Goal: Communication & Community: Answer question/provide support

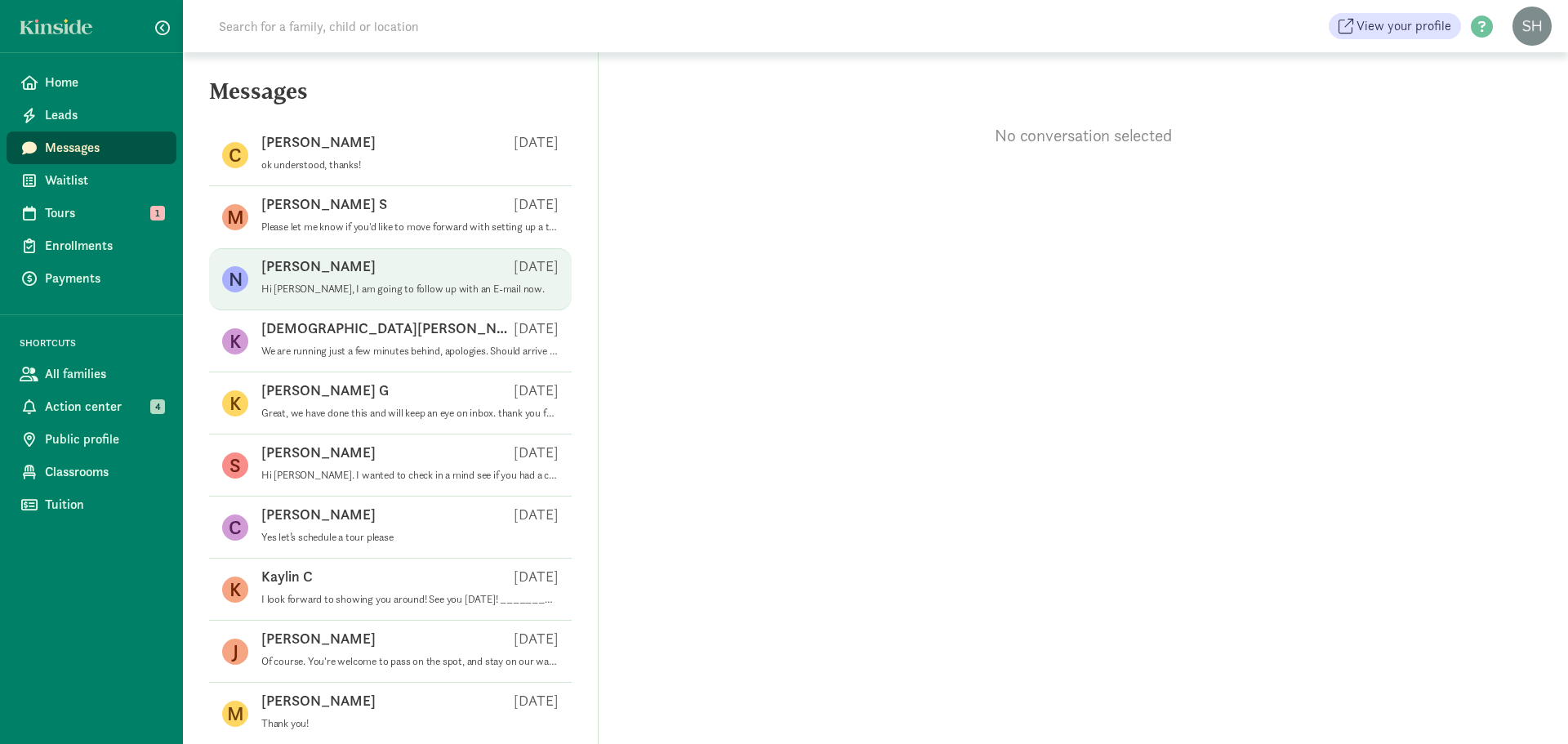
click at [408, 285] on p "Hi [PERSON_NAME], I am going to follow up with an E-mail now." at bounding box center [410, 289] width 297 height 13
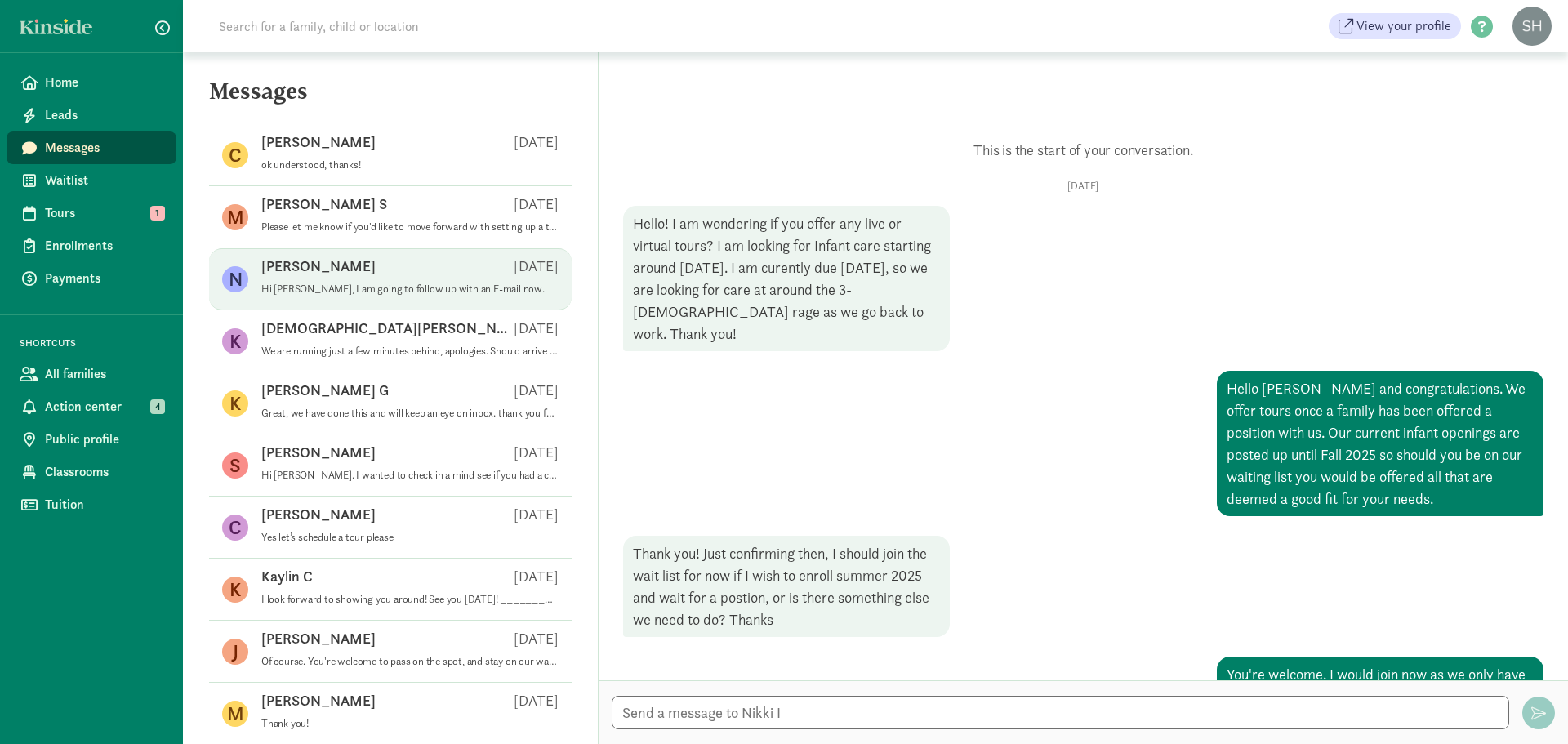
scroll to position [593, 0]
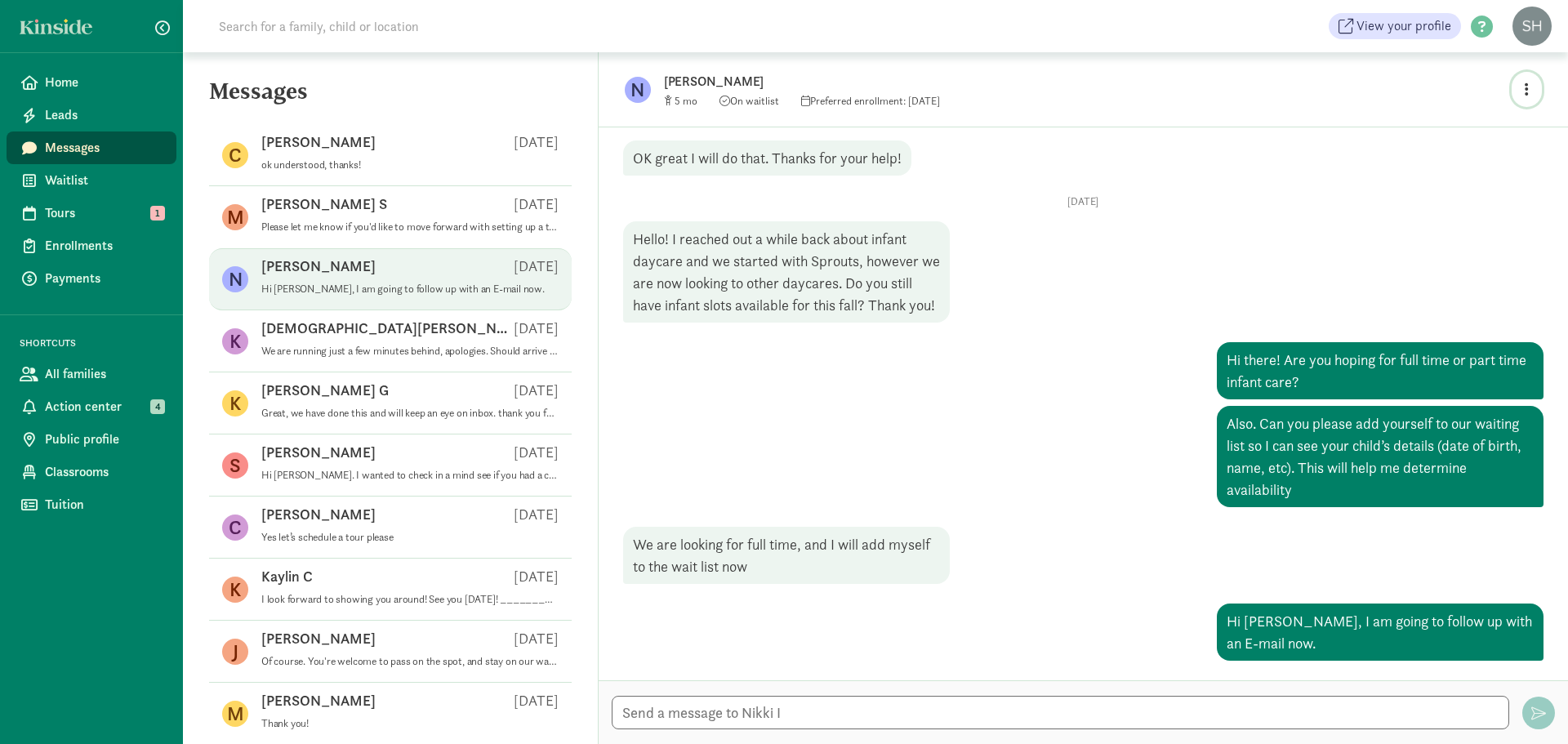
click at [1526, 79] on span "button" at bounding box center [1526, 90] width 4 height 22
click at [1491, 128] on link "View family page" at bounding box center [1492, 127] width 118 height 20
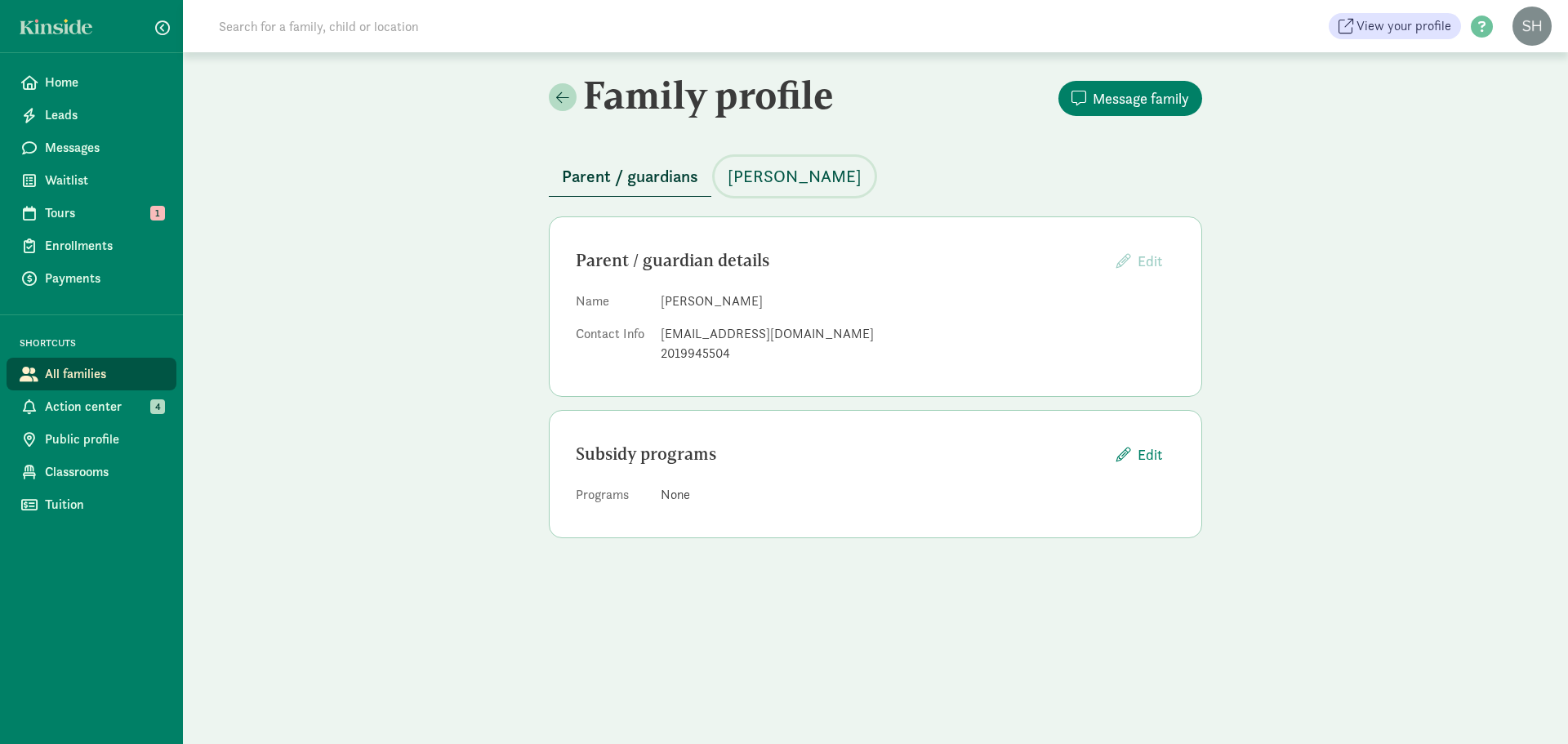
click at [780, 175] on span "[PERSON_NAME]" at bounding box center [795, 176] width 134 height 26
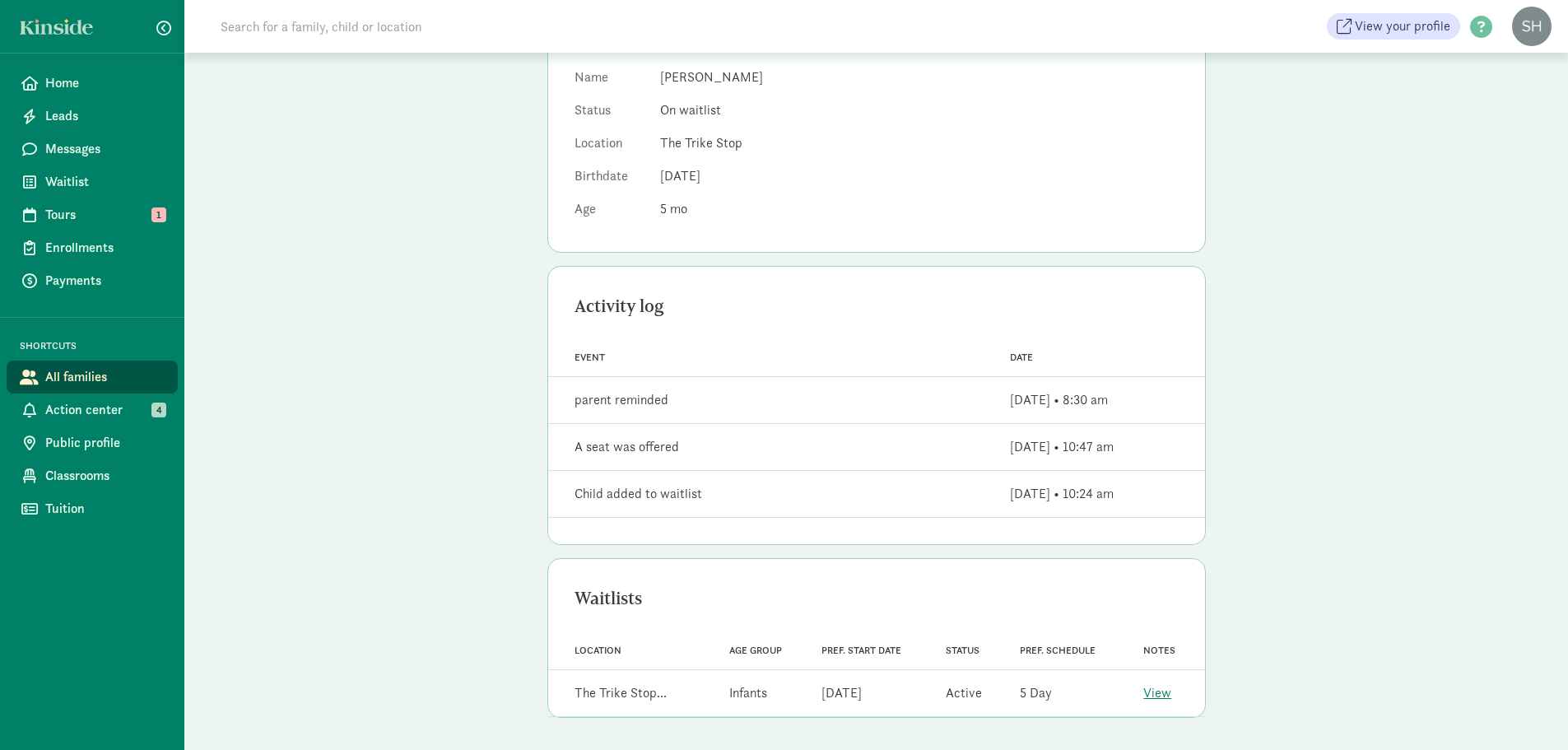
scroll to position [227, 0]
